Goal: Information Seeking & Learning: Learn about a topic

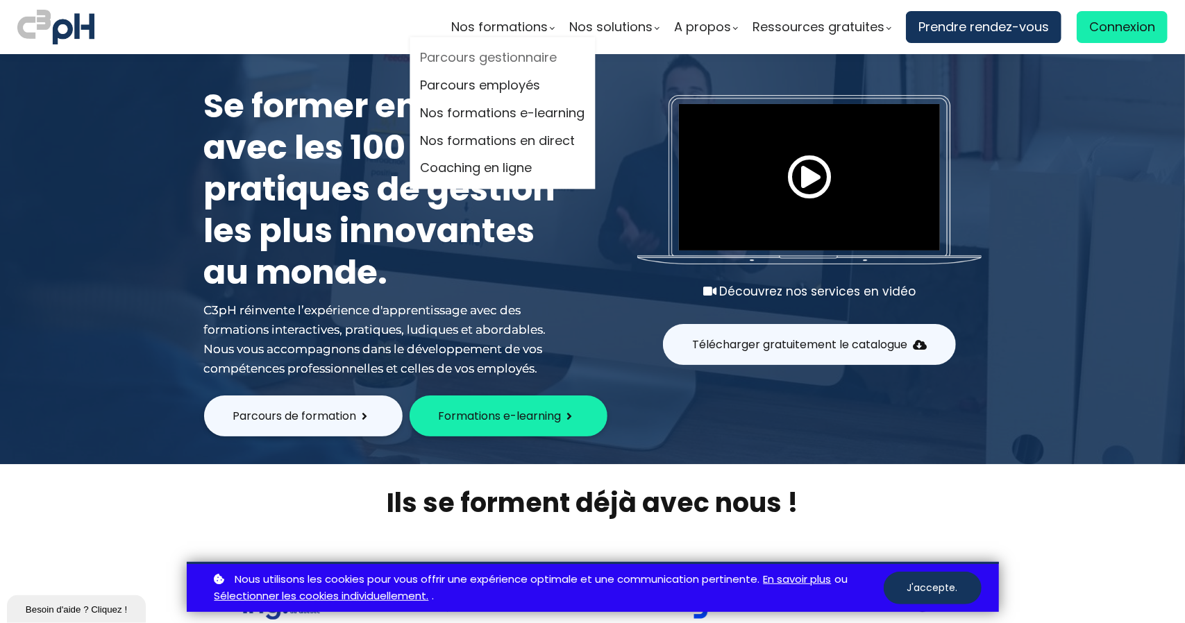
click at [514, 58] on link "Parcours gestionnaire" at bounding box center [503, 58] width 165 height 21
